Goal: Complete application form: Complete application form

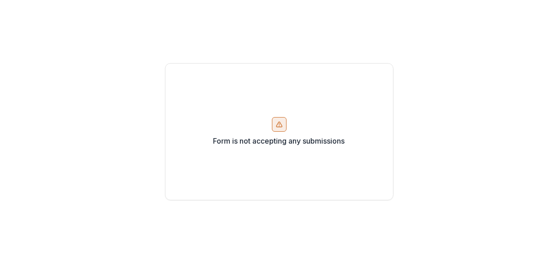
click at [257, 138] on p "Form is not accepting any submissions" at bounding box center [279, 140] width 132 height 11
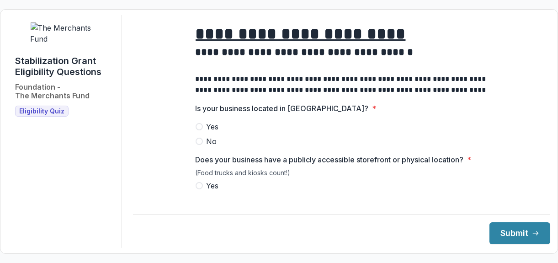
click at [200, 130] on span at bounding box center [198, 126] width 7 height 7
click at [198, 189] on span at bounding box center [198, 185] width 7 height 7
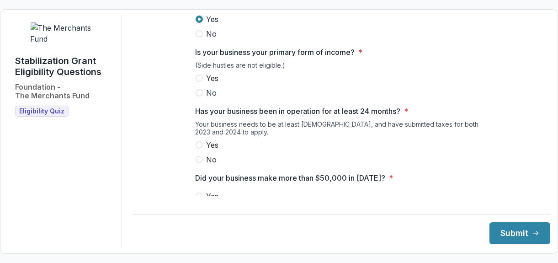
scroll to position [170, 0]
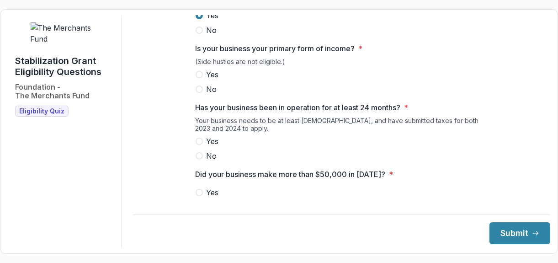
click at [199, 78] on span at bounding box center [198, 74] width 7 height 7
click at [201, 145] on span at bounding box center [198, 140] width 7 height 7
click at [199, 196] on span at bounding box center [198, 192] width 7 height 7
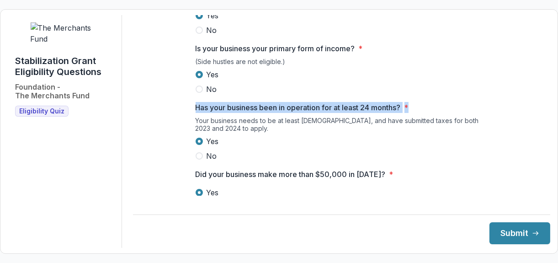
drag, startPoint x: 544, startPoint y: 92, endPoint x: 544, endPoint y: 112, distance: 20.6
click at [544, 112] on div "**********" at bounding box center [341, 131] width 417 height 232
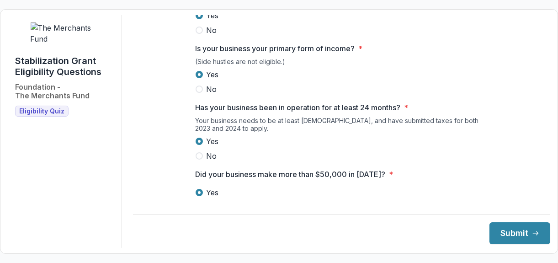
drag, startPoint x: 544, startPoint y: 112, endPoint x: 528, endPoint y: 125, distance: 20.1
click at [528, 125] on div "**********" at bounding box center [341, 209] width 417 height 728
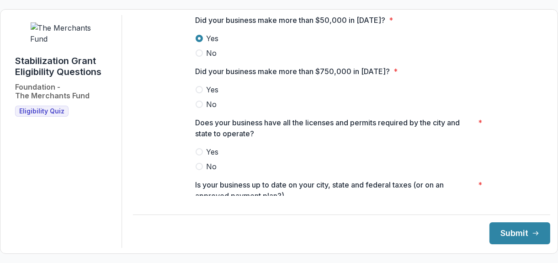
scroll to position [325, 0]
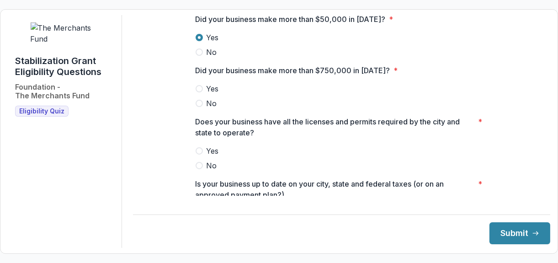
click at [200, 107] on span at bounding box center [198, 103] width 7 height 7
click at [195, 154] on span at bounding box center [198, 150] width 7 height 7
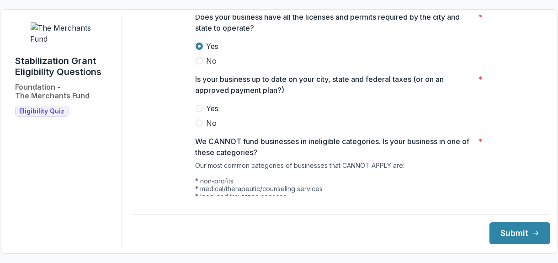
scroll to position [436, 0]
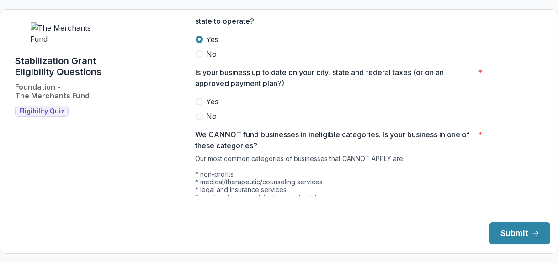
click at [198, 105] on span at bounding box center [198, 101] width 7 height 7
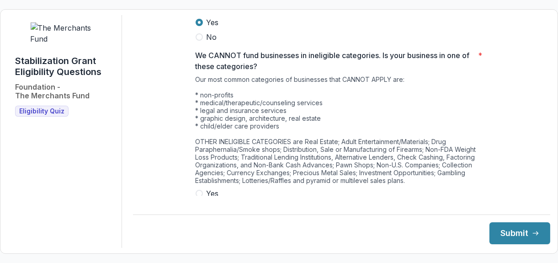
scroll to position [544, 0]
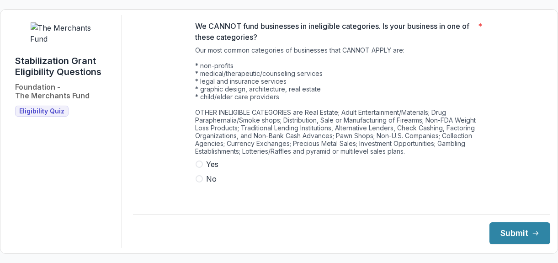
click at [198, 182] on span at bounding box center [198, 178] width 7 height 7
click at [493, 232] on button "Submit" at bounding box center [519, 233] width 61 height 22
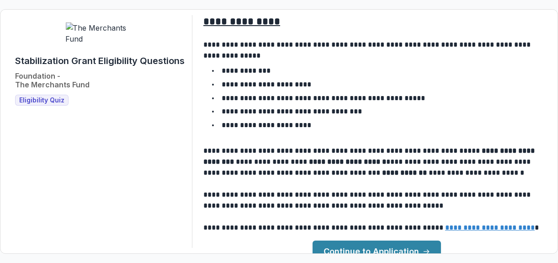
click at [427, 243] on link "Continue to Application" at bounding box center [376, 251] width 128 height 22
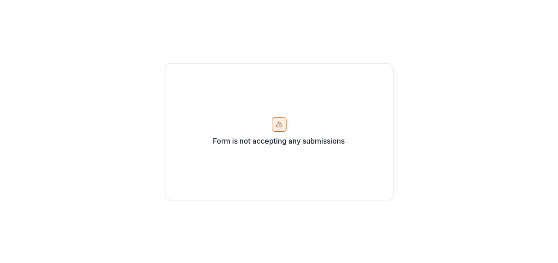
click at [247, 153] on div "Form is not accepting any submissions" at bounding box center [279, 131] width 228 height 137
click at [514, 109] on div "Form is not accepting any submissions" at bounding box center [279, 131] width 558 height 263
click at [369, 8] on div "Form is not accepting any submissions" at bounding box center [279, 131] width 558 height 263
